Goal: Find specific page/section: Find specific page/section

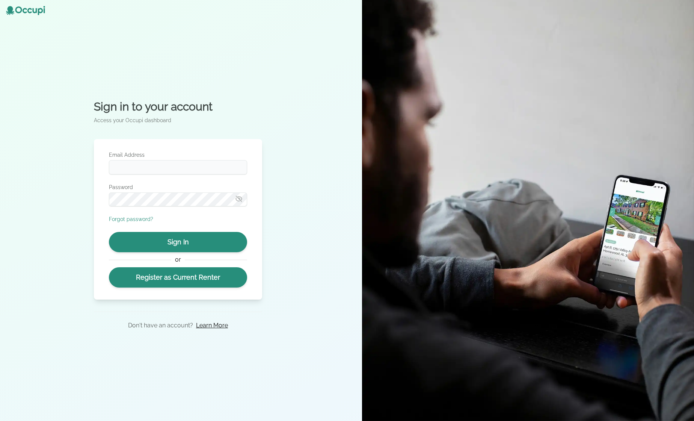
type input "**********"
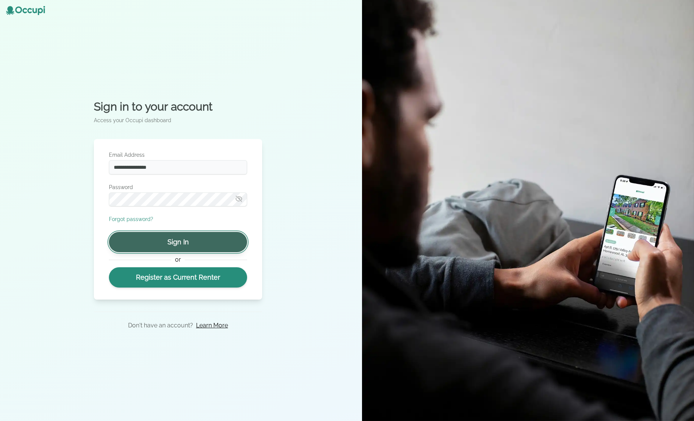
click at [201, 243] on button "Sign In" at bounding box center [178, 242] width 138 height 20
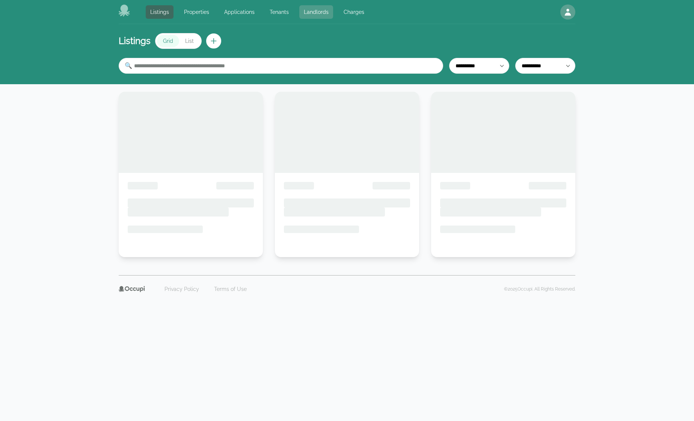
click at [323, 12] on link "Landlords" at bounding box center [316, 12] width 34 height 14
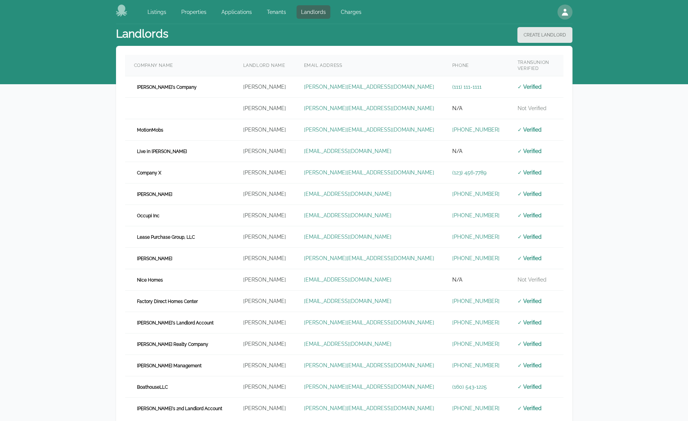
click at [65, 258] on div "Landlords Create Landlord Company Name Landlord Name Email Address Phone TransU…" at bounding box center [344, 234] width 688 height 421
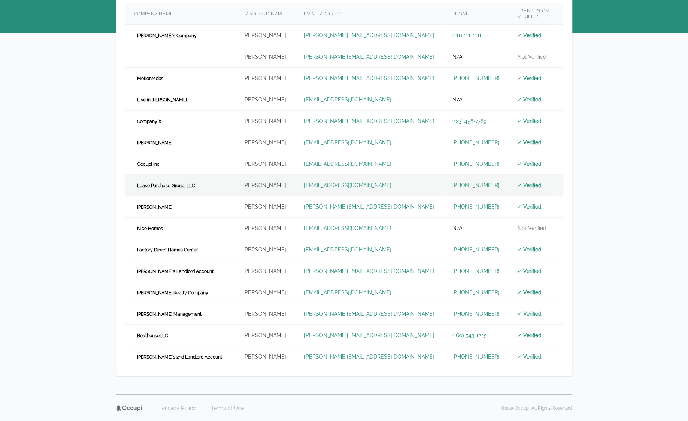
scroll to position [62, 0]
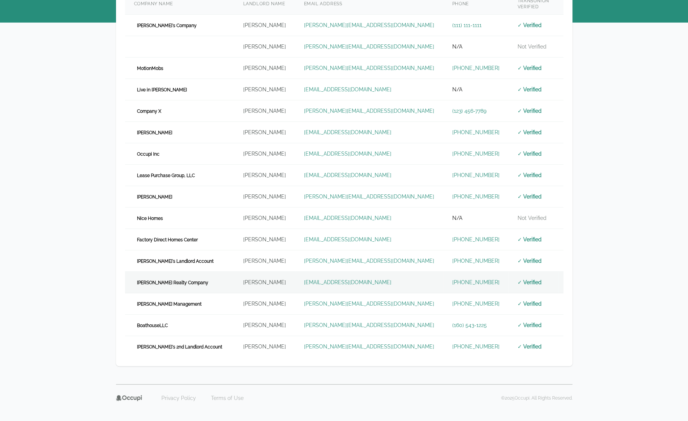
click at [199, 273] on td "[PERSON_NAME] Realty Company" at bounding box center [179, 281] width 109 height 21
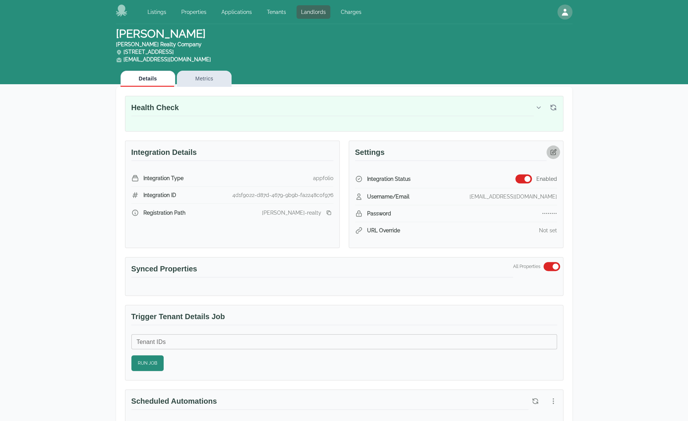
click at [555, 154] on icon "button" at bounding box center [554, 152] width 8 height 8
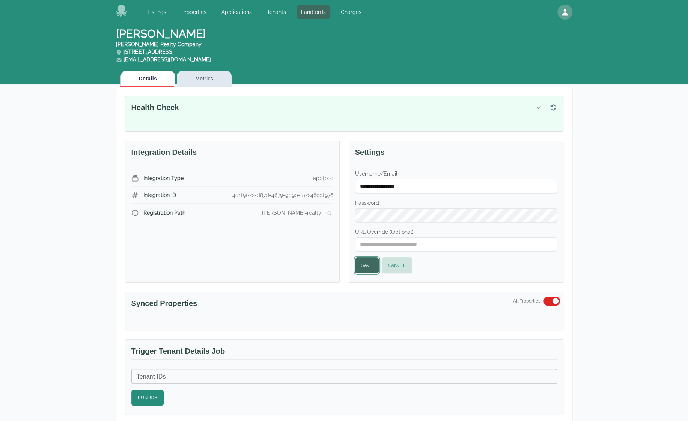
click at [363, 267] on button "Save" at bounding box center [367, 265] width 24 height 16
